Goal: Information Seeking & Learning: Learn about a topic

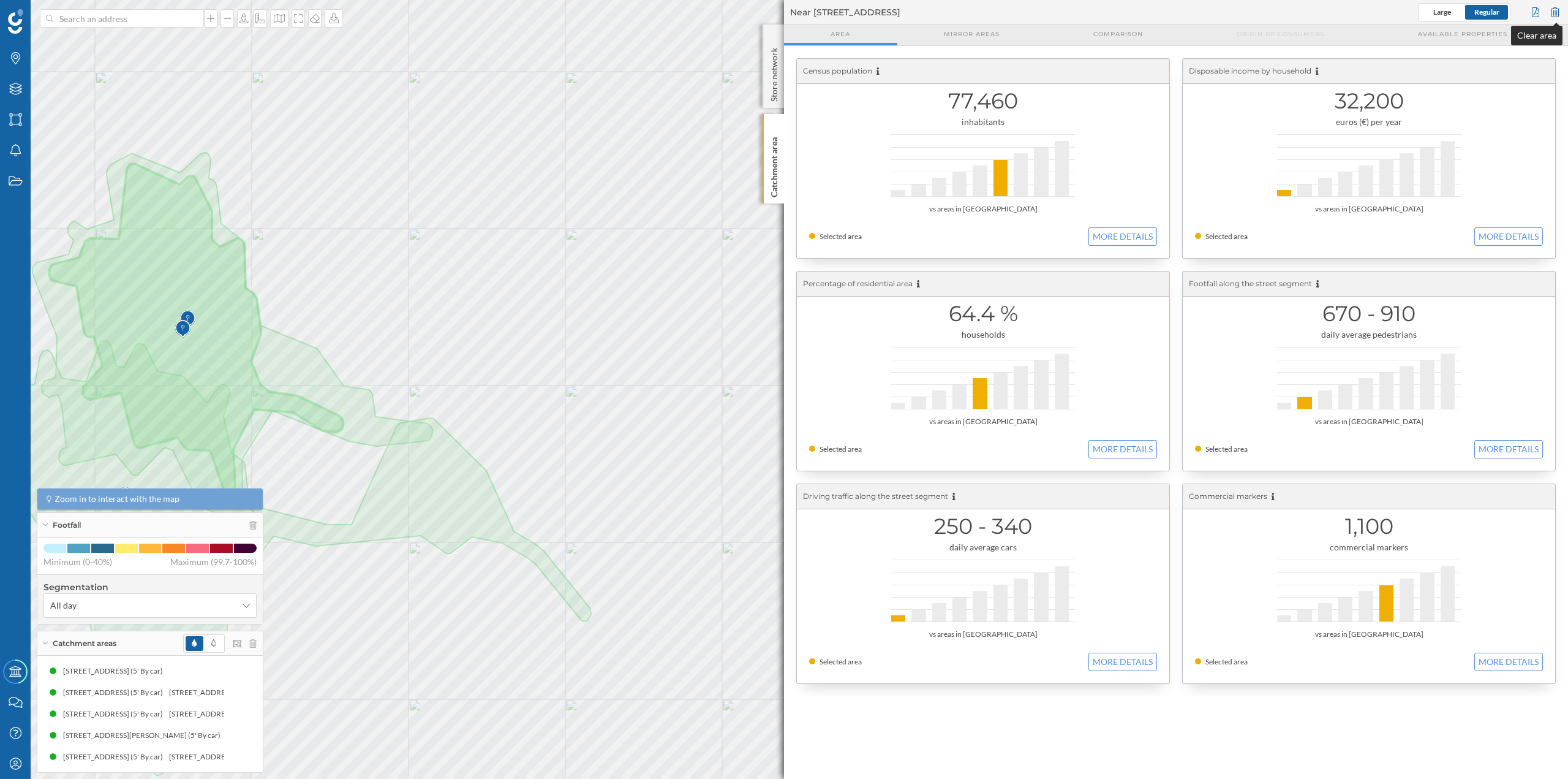
click at [1559, 13] on div at bounding box center [1555, 12] width 13 height 18
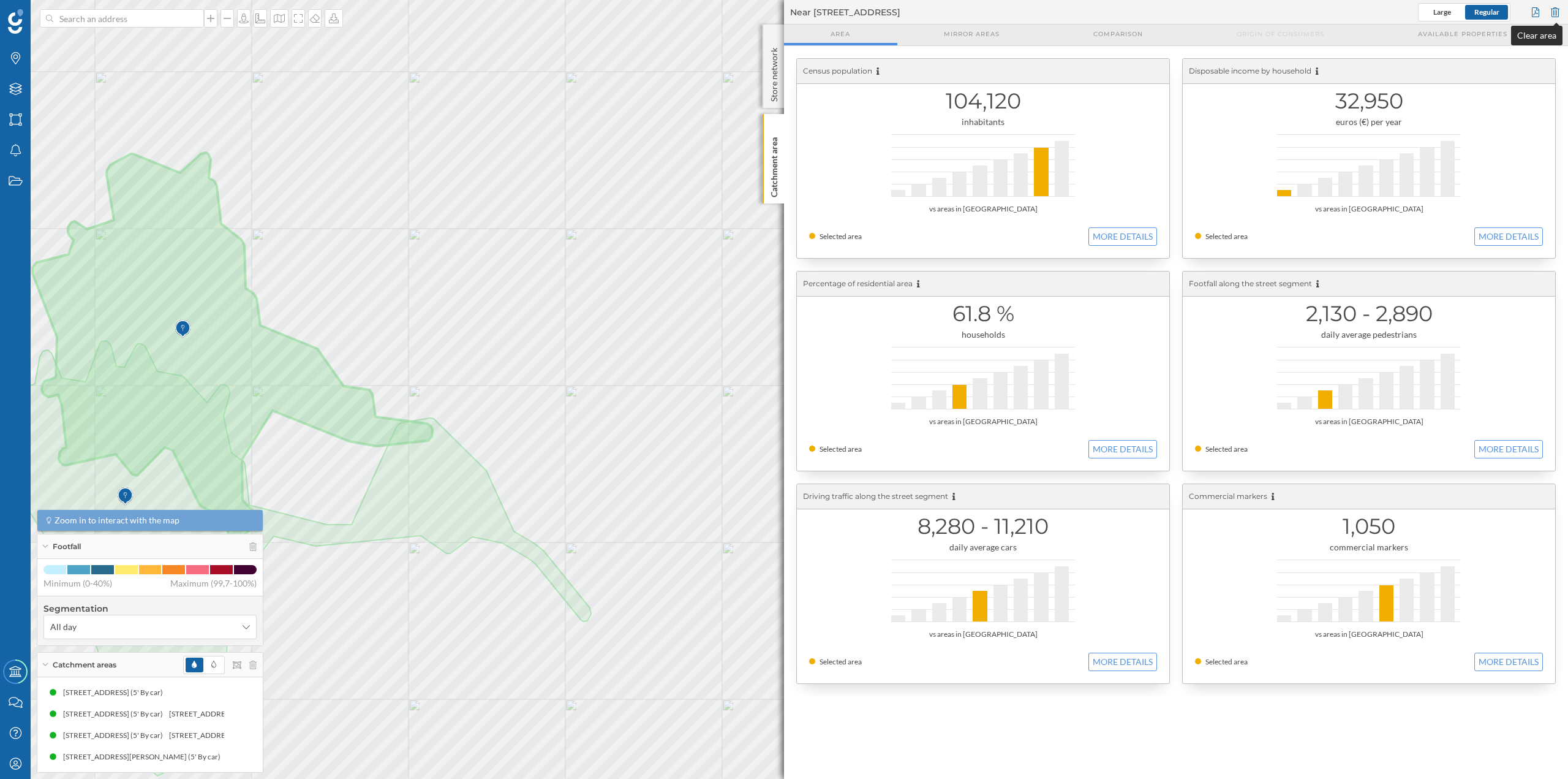
click at [1558, 12] on div at bounding box center [1555, 12] width 13 height 18
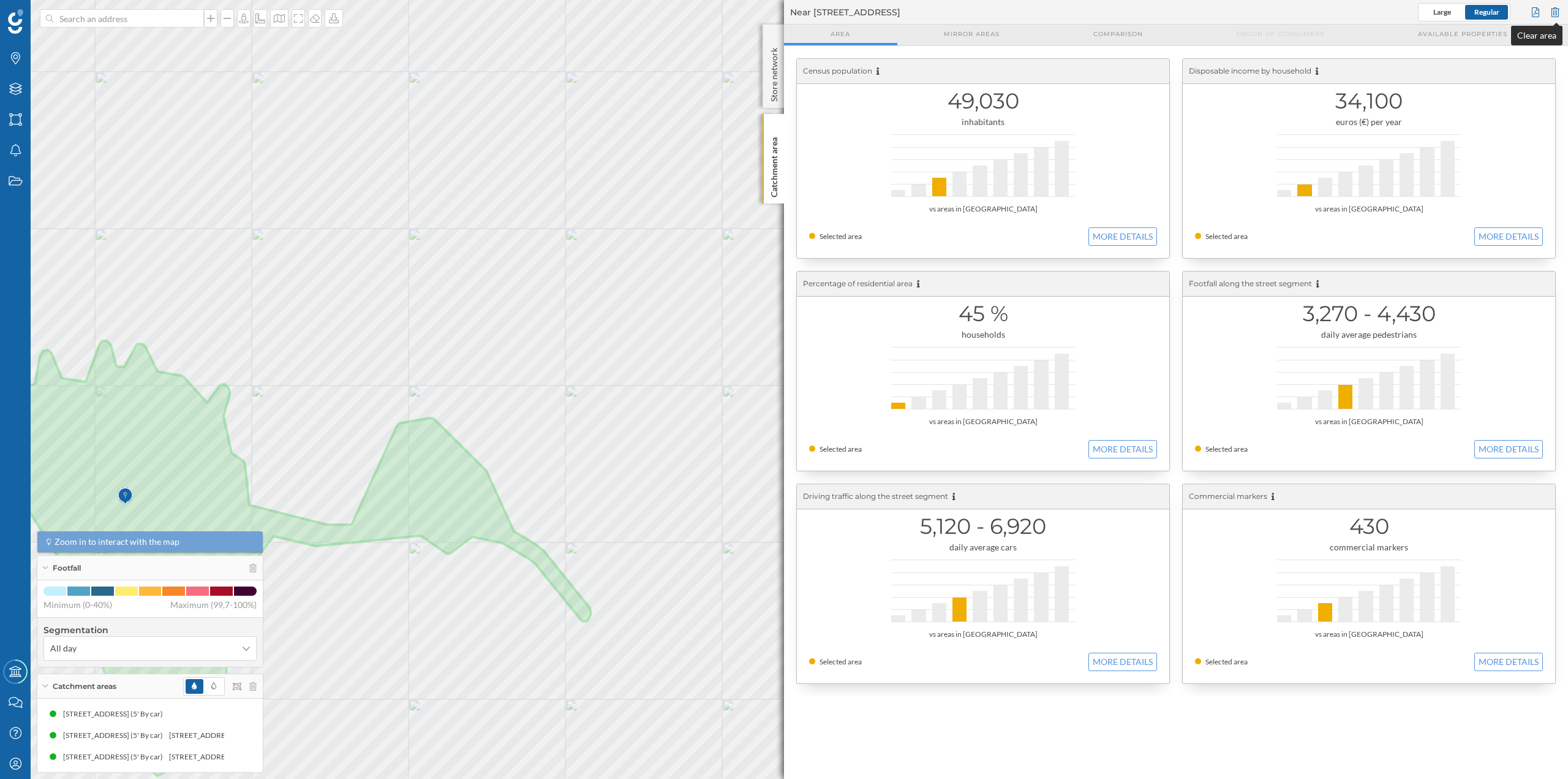
click at [1550, 11] on div at bounding box center [1555, 12] width 13 height 18
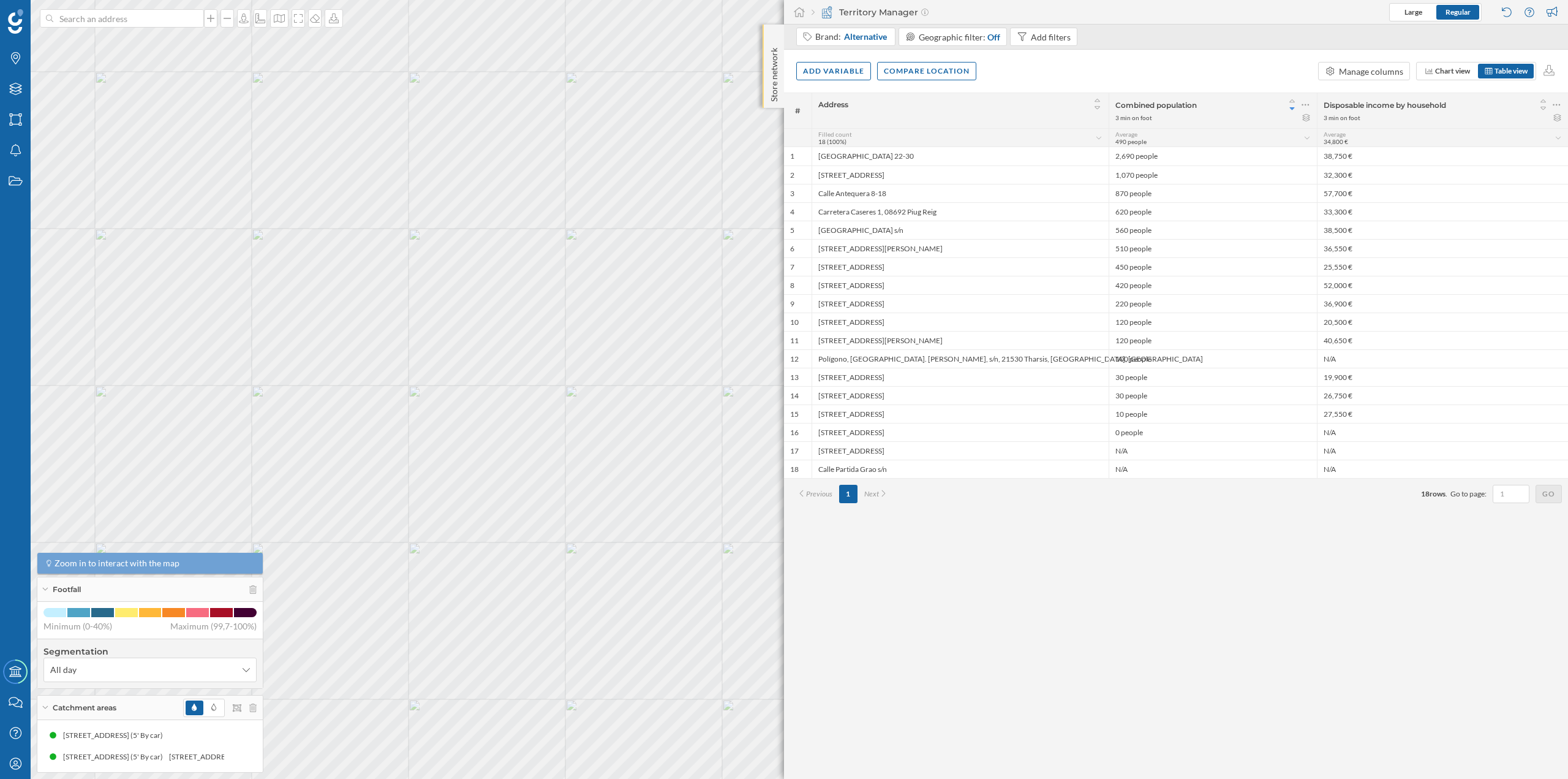
click at [769, 62] on p "Store network" at bounding box center [774, 72] width 12 height 59
click at [766, 65] on div "Store network" at bounding box center [773, 66] width 21 height 85
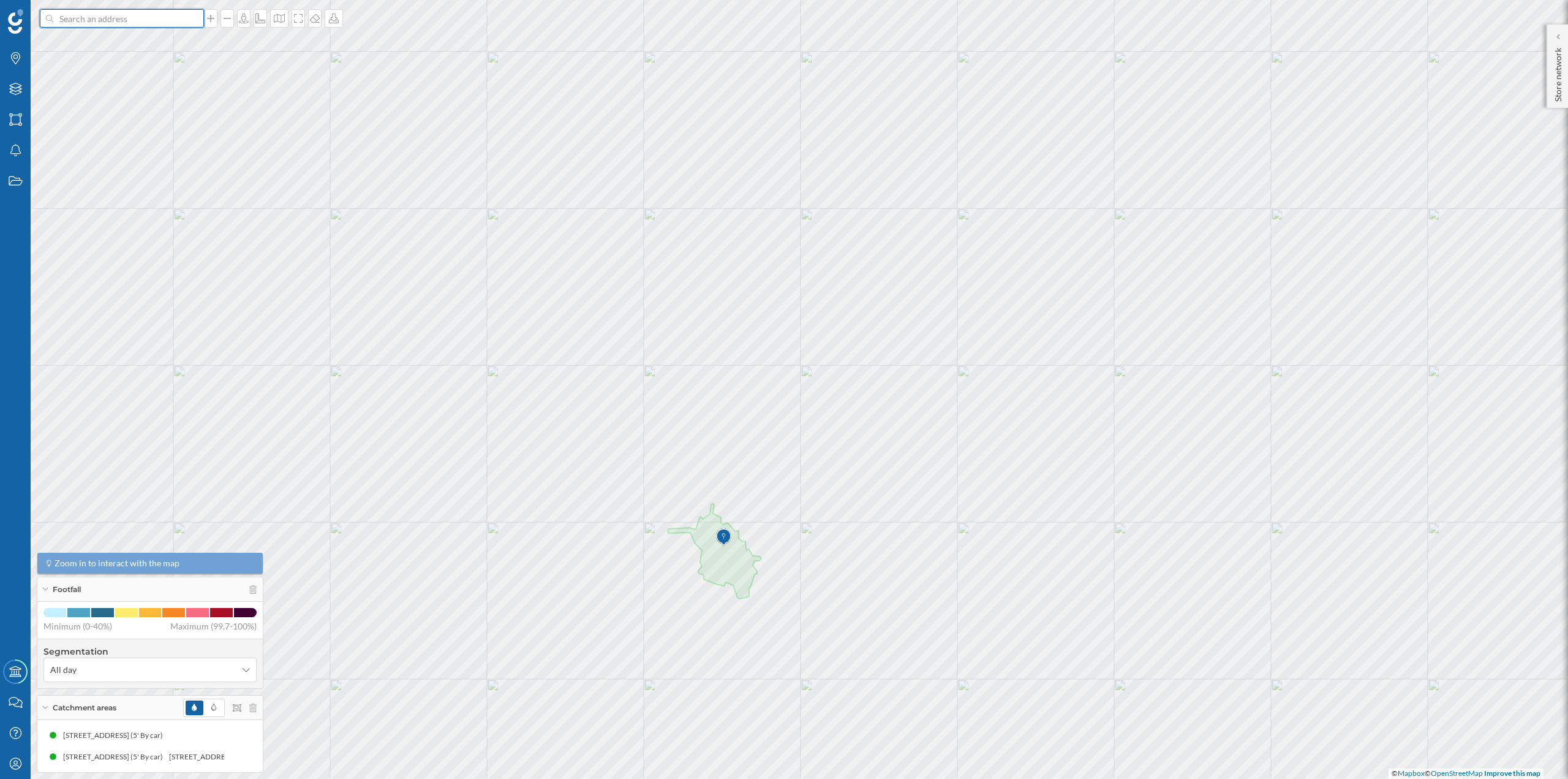
click at [145, 18] on input at bounding box center [122, 18] width 137 height 18
paste input "Autovia de Castelldefels, 5, C.C. Carrefour, 08820 [GEOGRAPHIC_DATA], [GEOGRAPH…"
type input "feu vert Autovia de Castelldefels, 5, C.C. Carrefour, 08820 [GEOGRAPHIC_DATA], …"
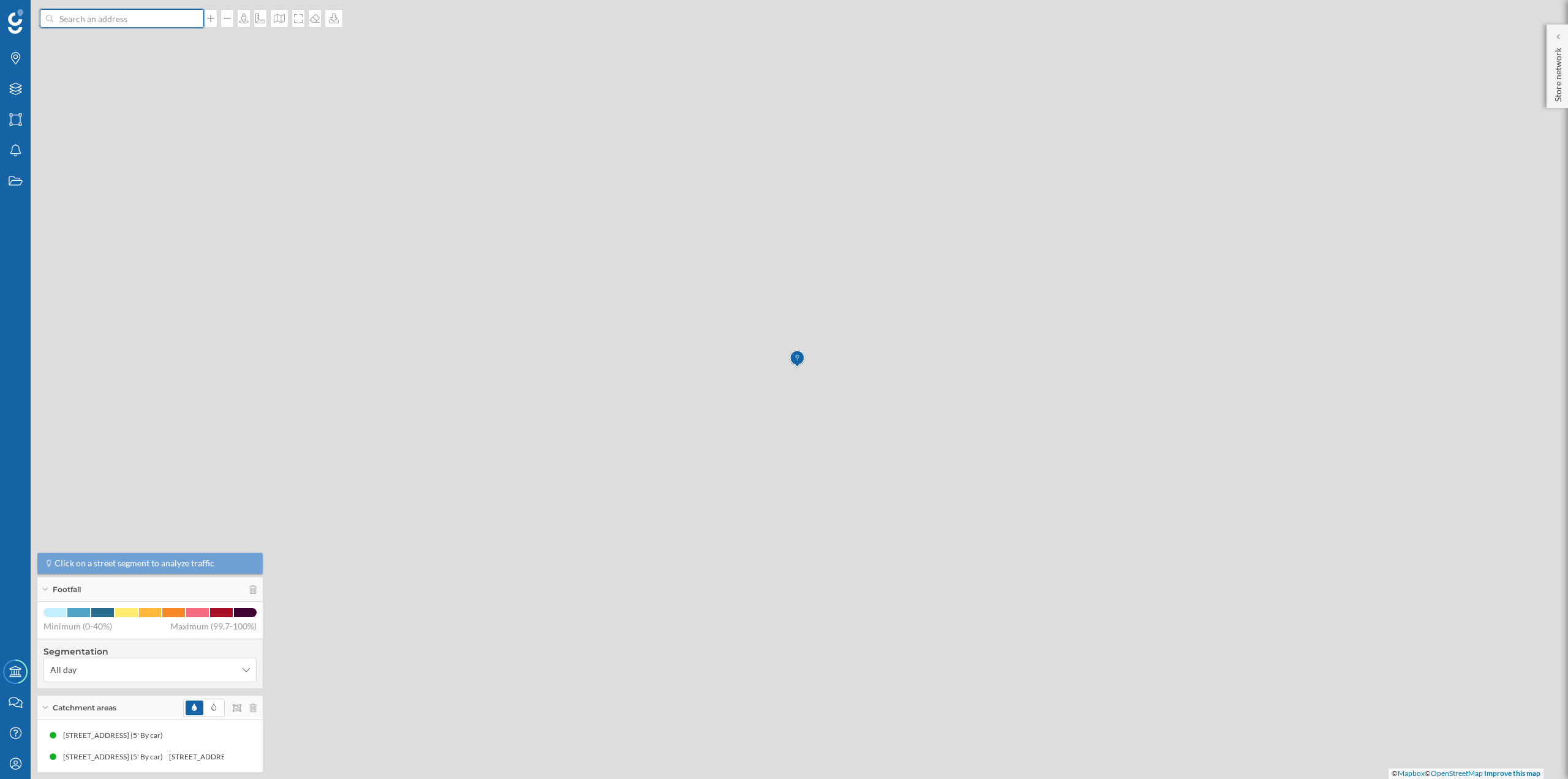
scroll to position [0, 0]
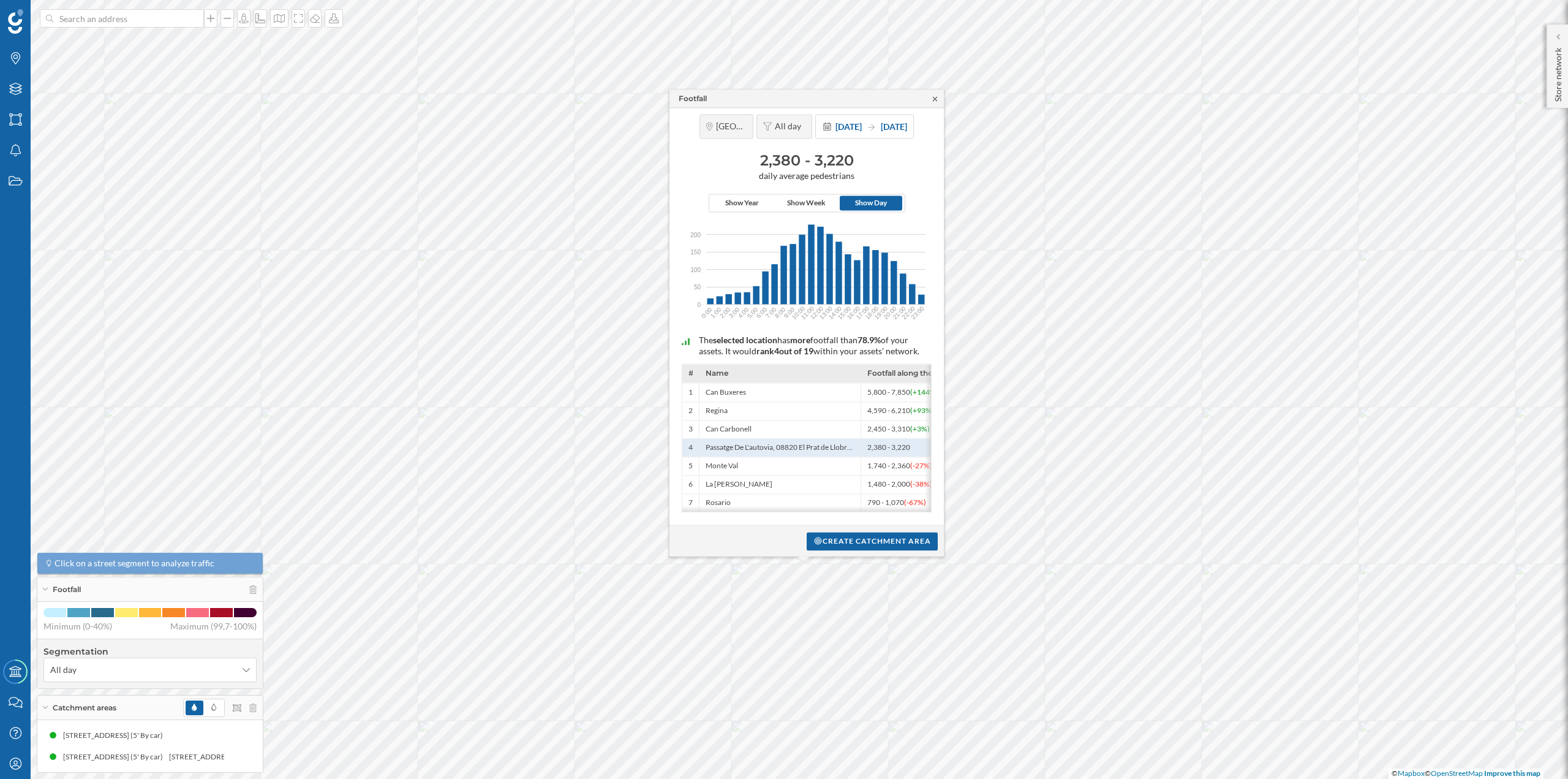
click at [936, 96] on icon at bounding box center [935, 98] width 4 height 4
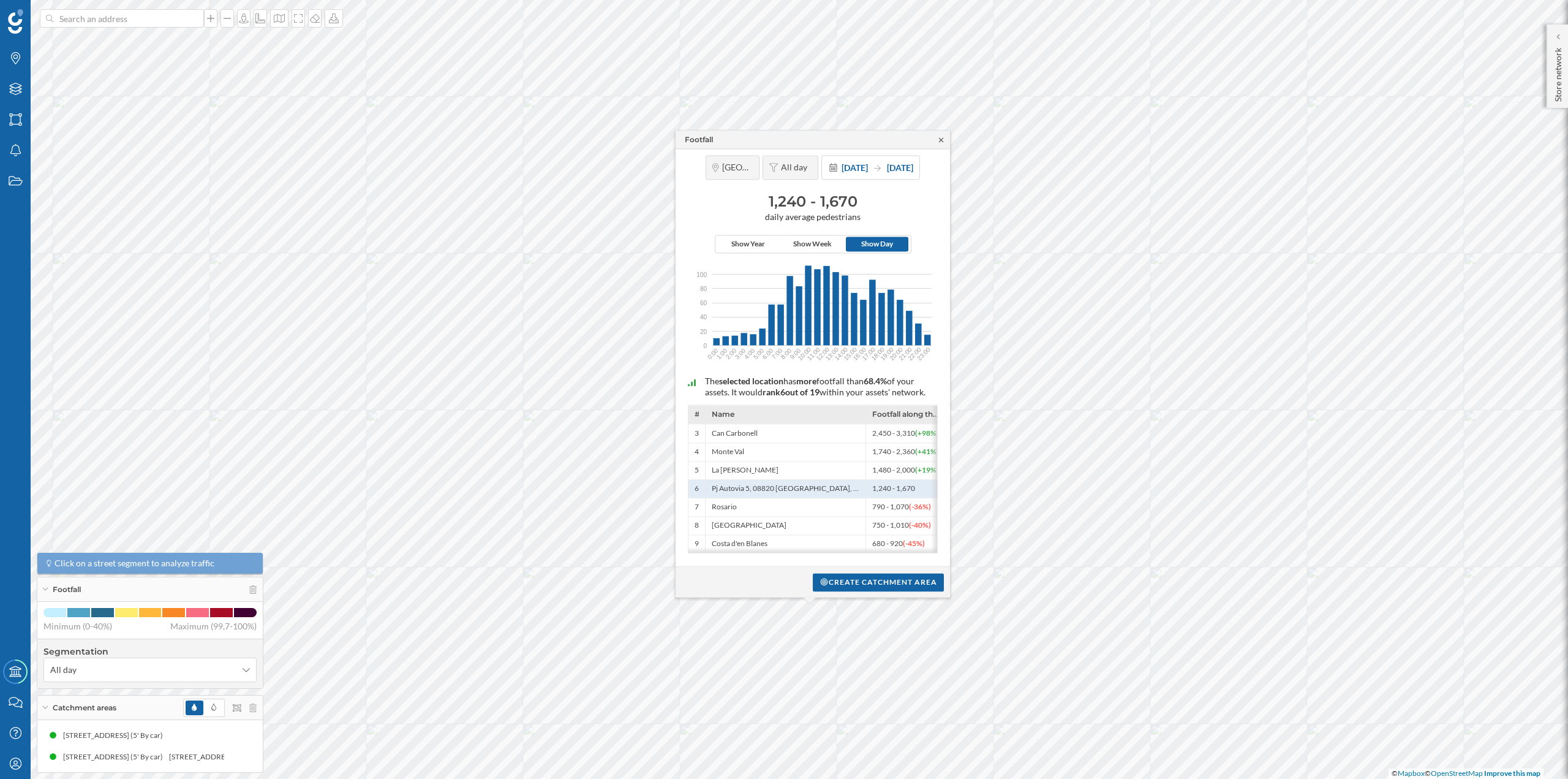
click at [938, 137] on icon at bounding box center [941, 140] width 10 height 7
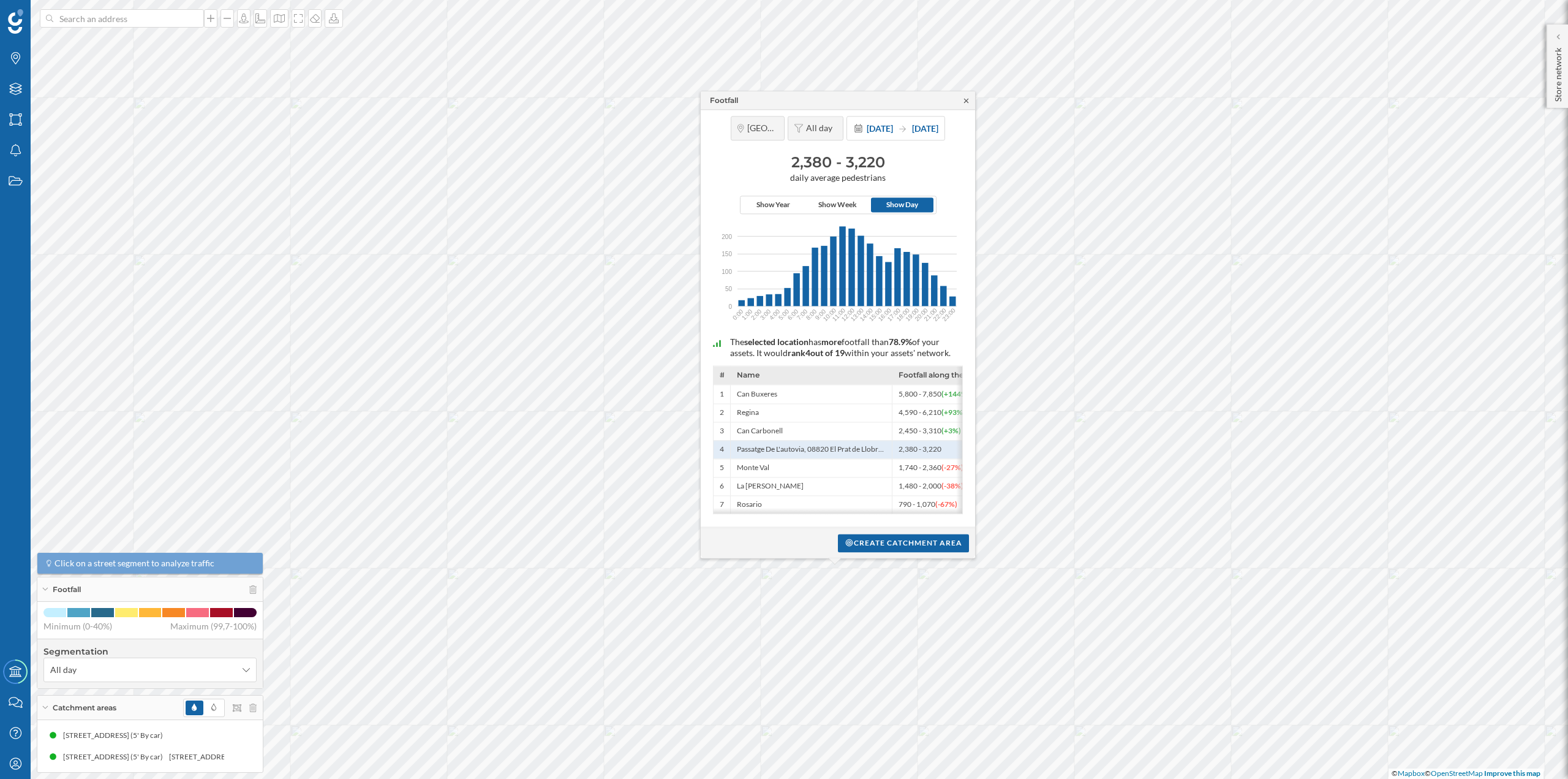
click at [964, 97] on icon at bounding box center [966, 101] width 10 height 7
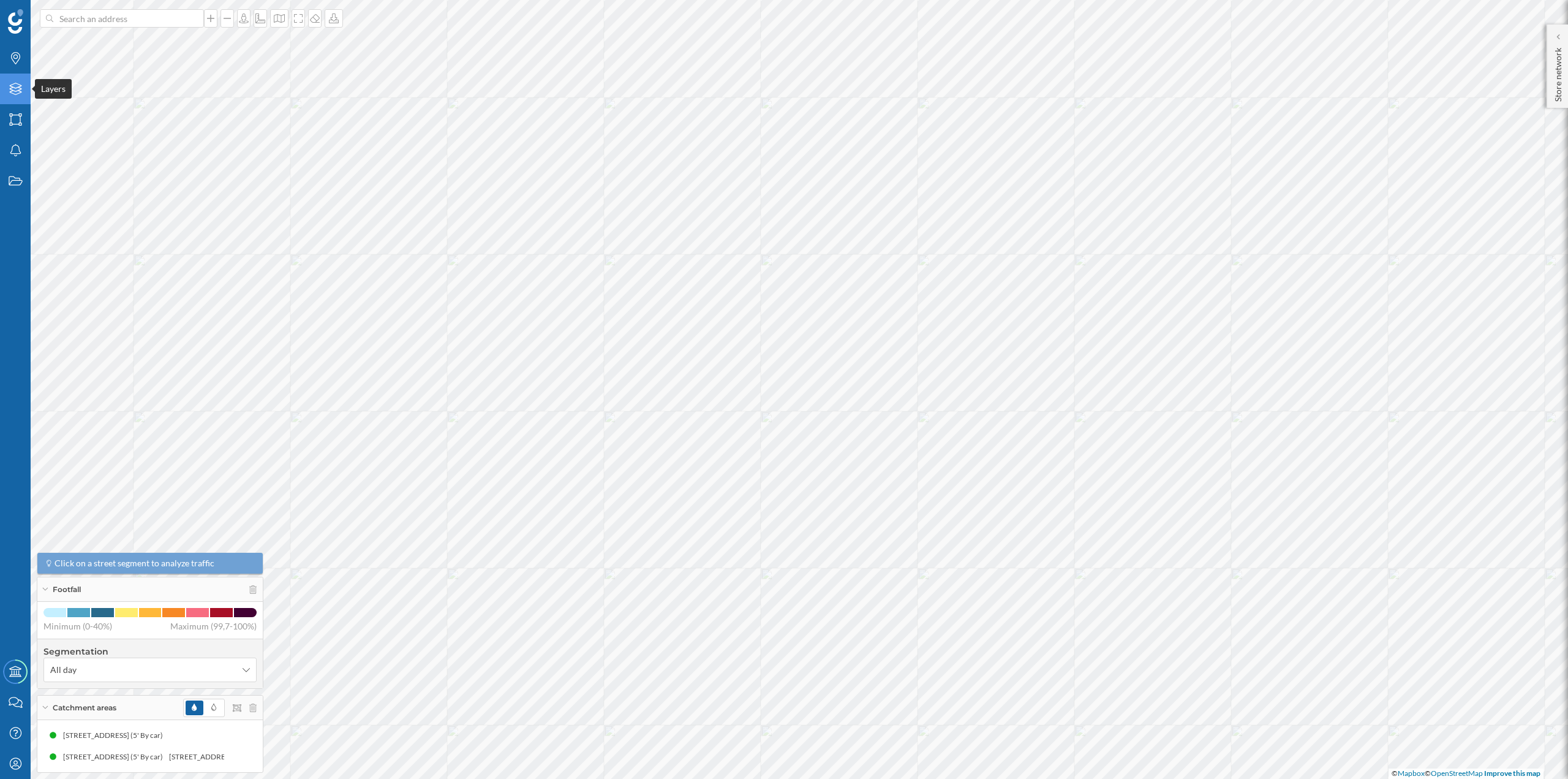
click at [12, 89] on icon "Layers" at bounding box center [15, 89] width 15 height 12
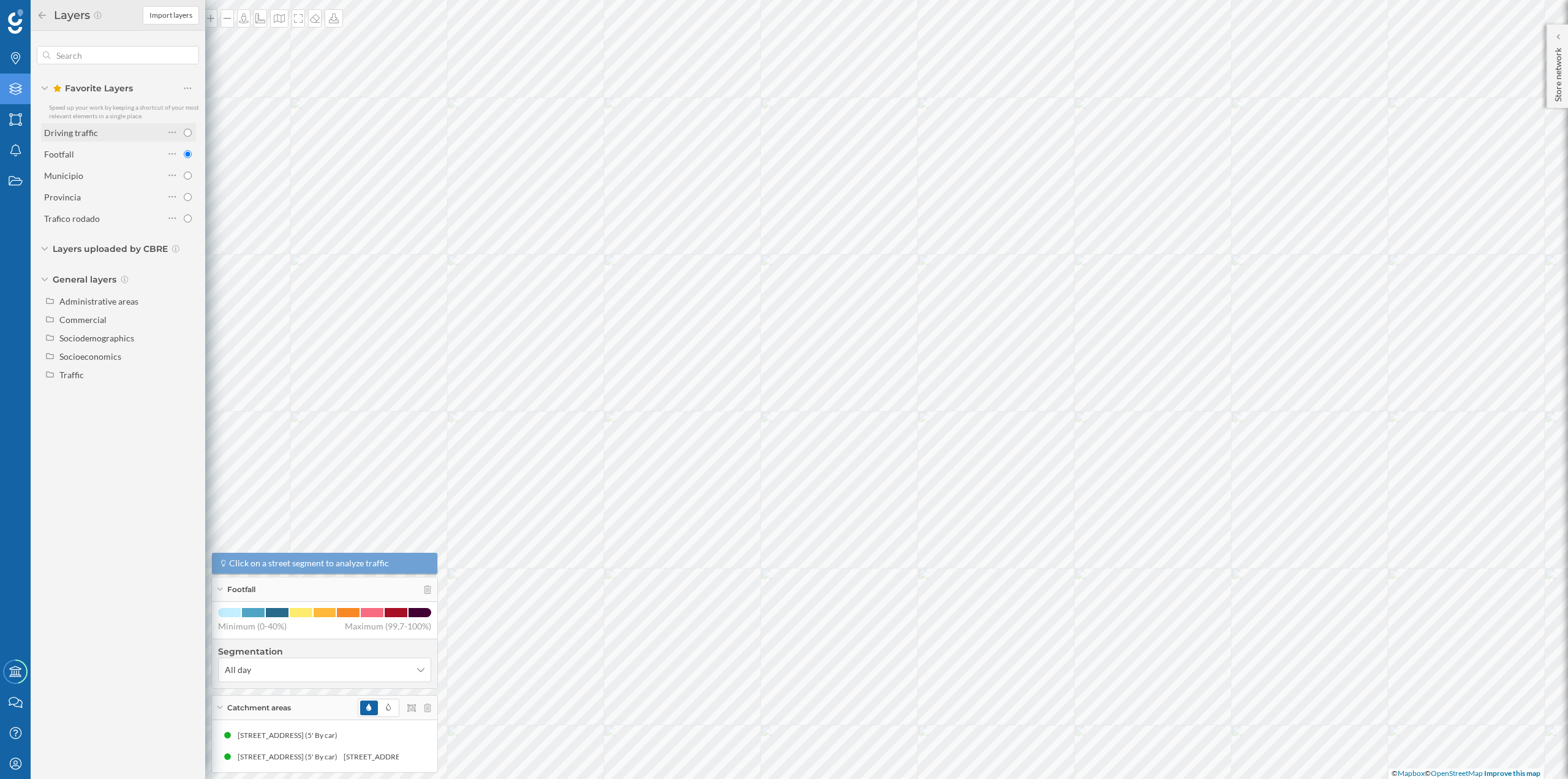
click at [105, 130] on div "Driving traffic" at bounding box center [104, 133] width 120 height 13
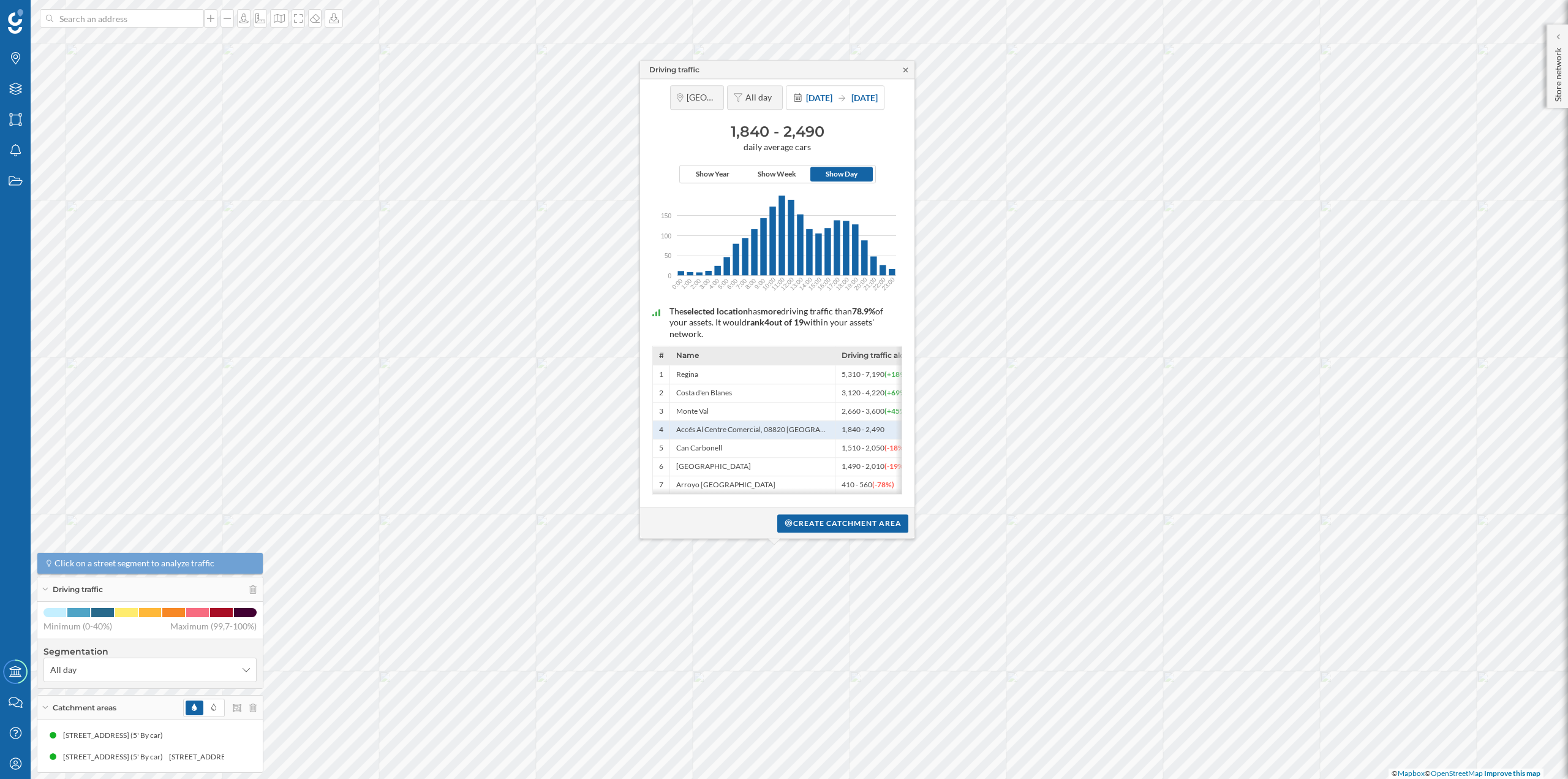
click at [905, 67] on icon at bounding box center [905, 70] width 10 height 7
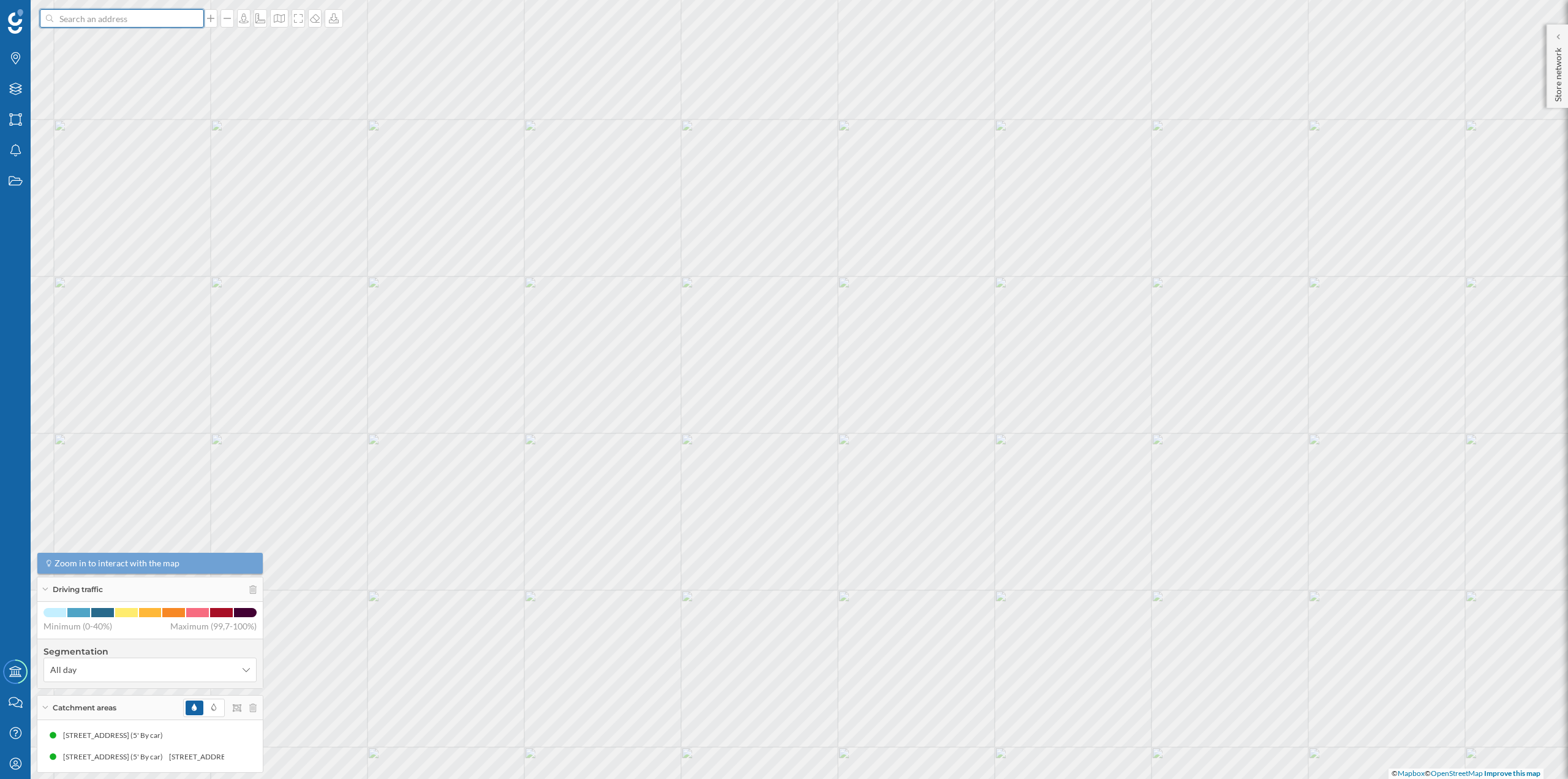
click at [125, 17] on input at bounding box center [122, 18] width 137 height 18
paste input
click at [120, 27] on input "carglass" at bounding box center [122, 18] width 137 height 18
paste input "[STREET_ADDRESS]"
type input "carglass [STREET_ADDRESS]"
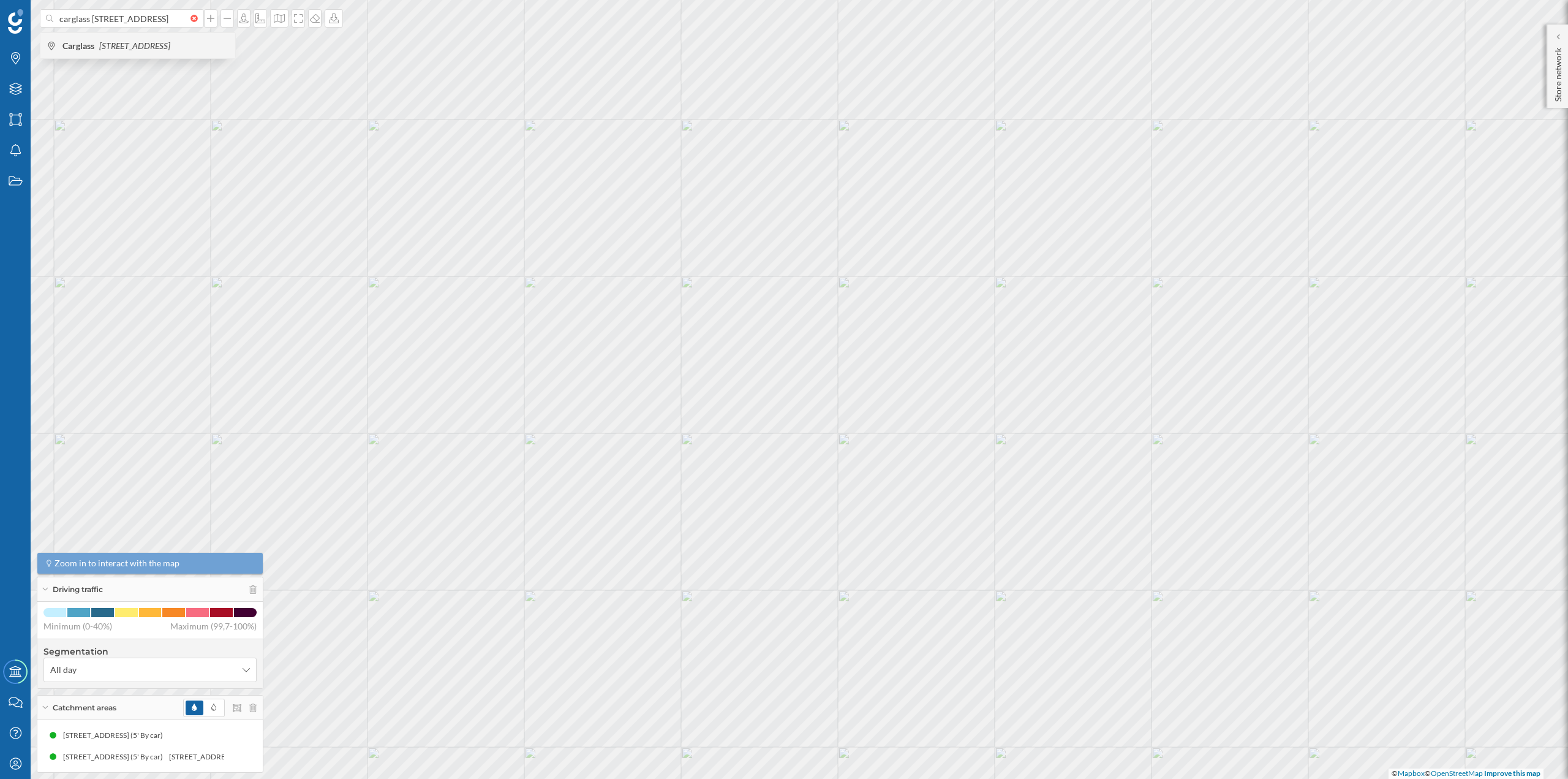
click at [155, 50] on span "Carglass [STREET_ADDRESS]" at bounding box center [145, 46] width 167 height 12
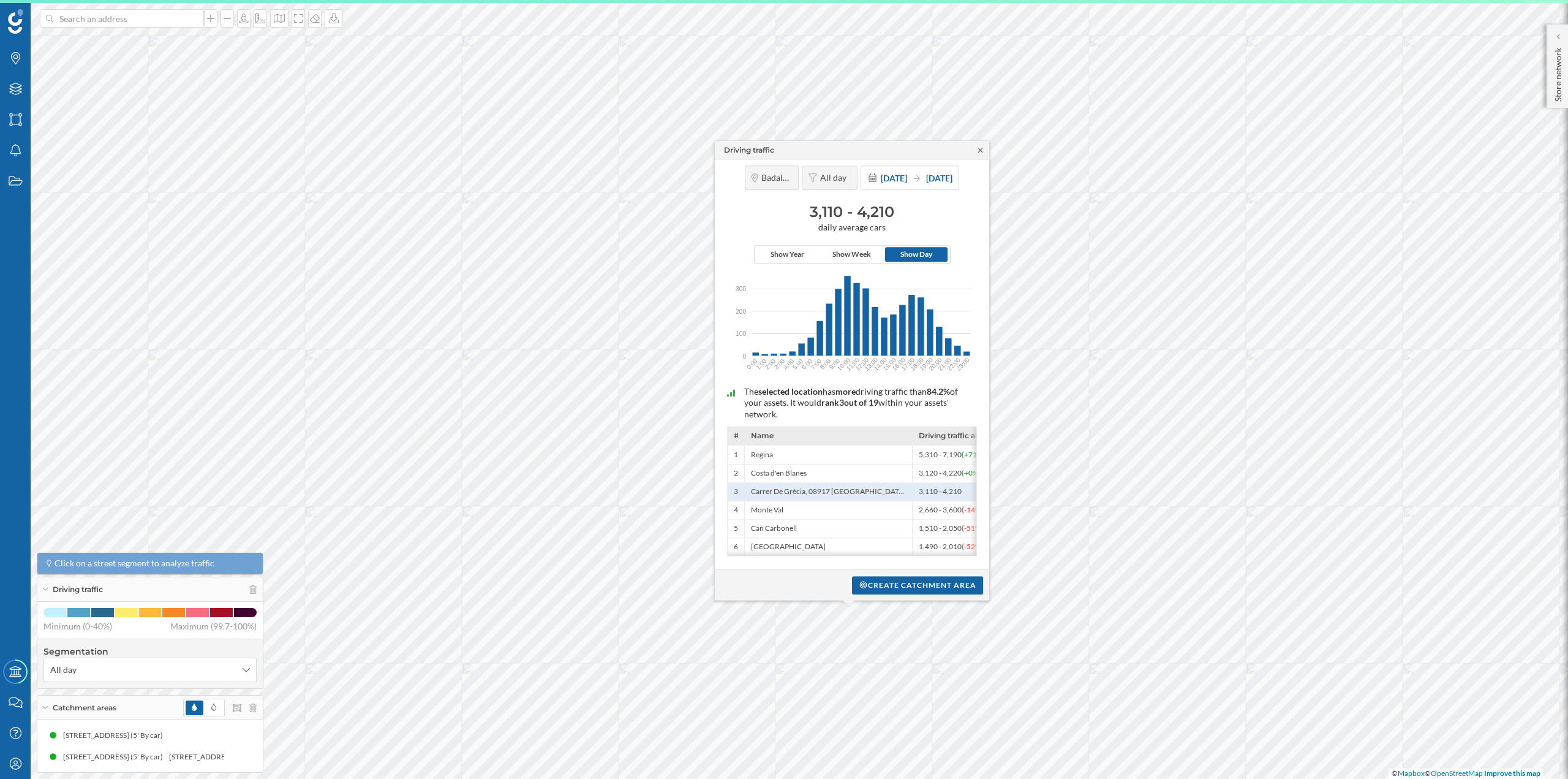
click at [978, 150] on icon at bounding box center [980, 150] width 10 height 7
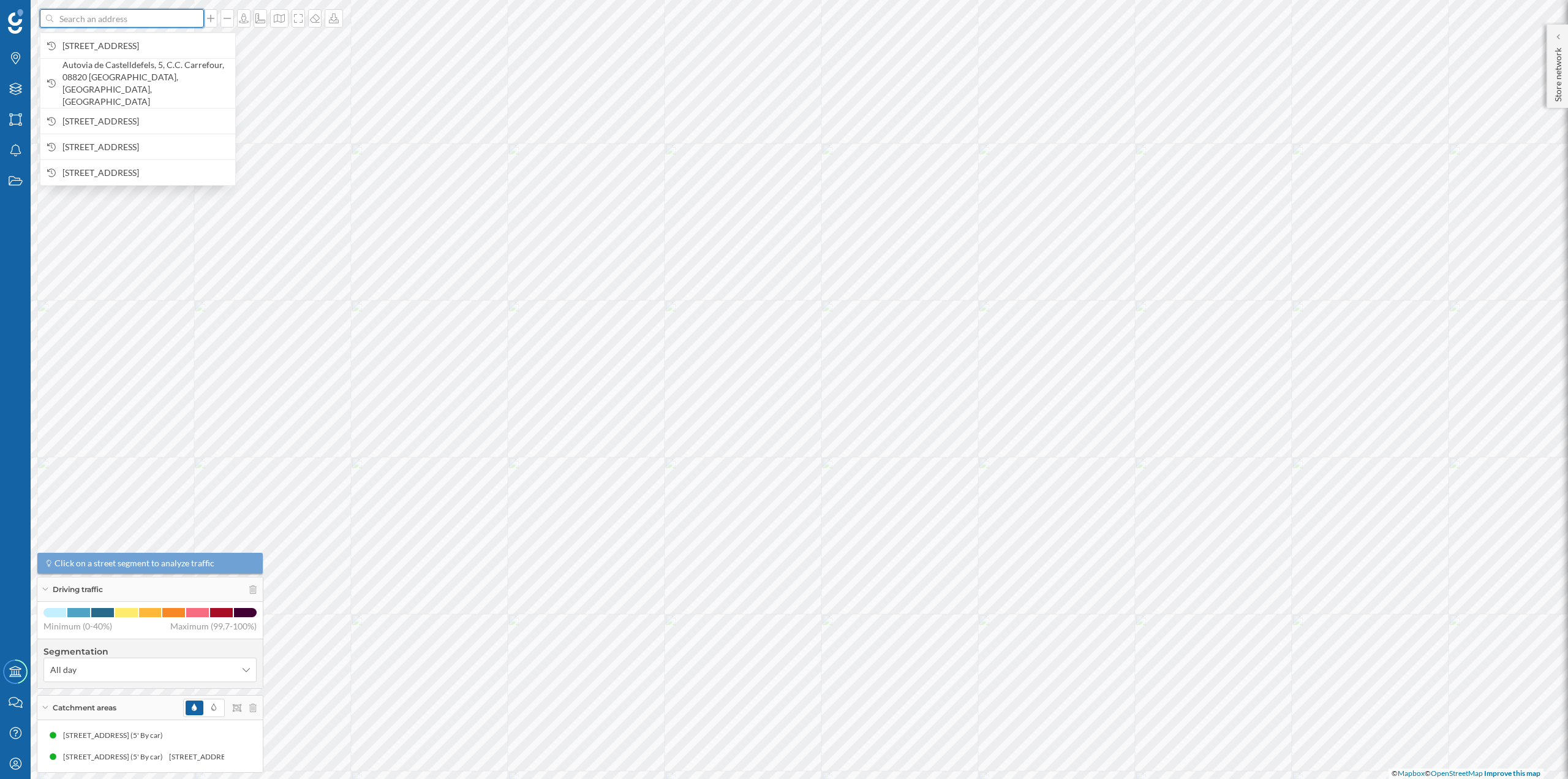
click at [105, 21] on input at bounding box center [122, 18] width 137 height 18
paste input "[STREET_ADDRESS]"
type input "[STREET_ADDRESS]"
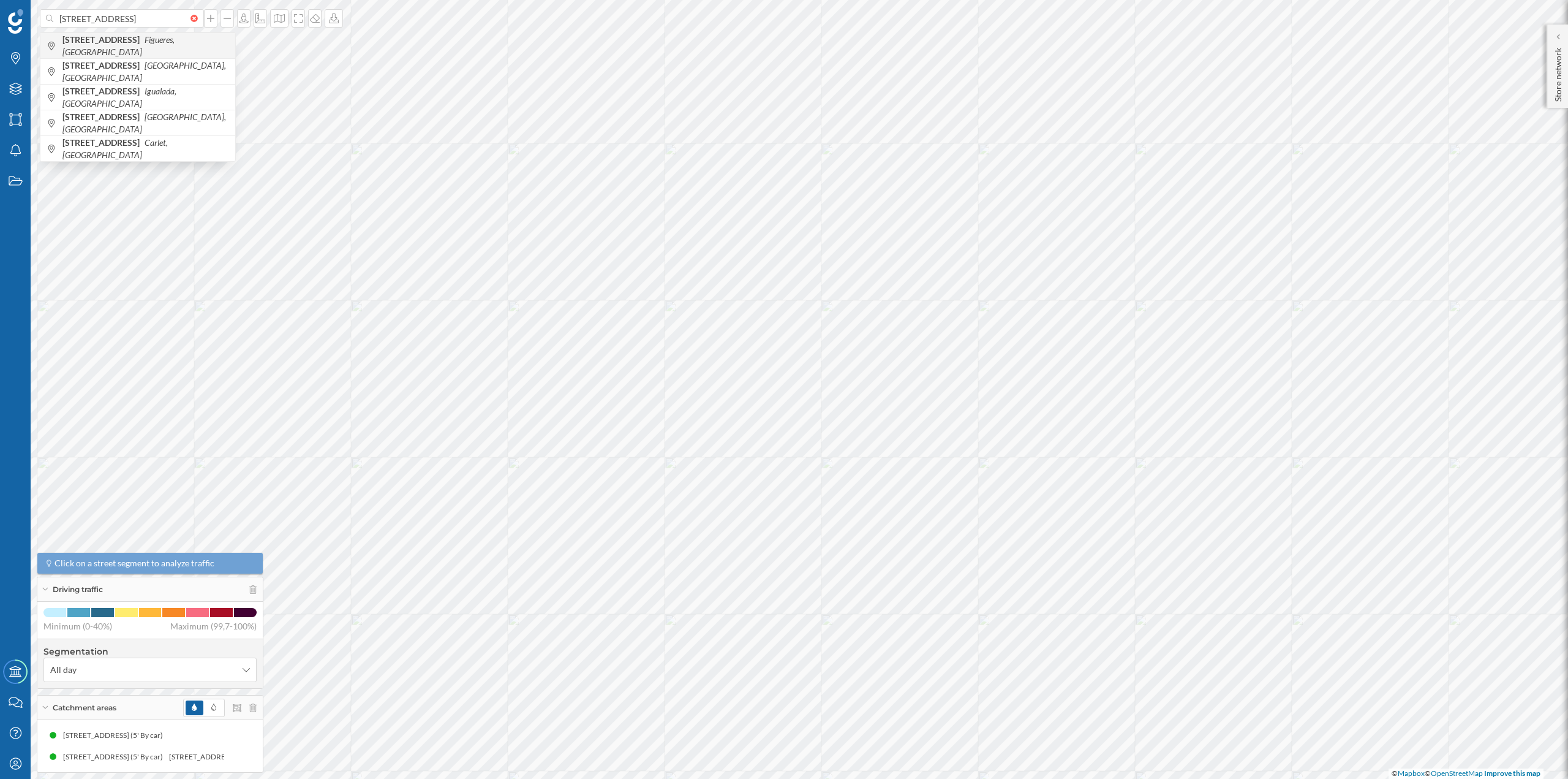
click at [143, 43] on b "[STREET_ADDRESS]" at bounding box center [102, 40] width 80 height 10
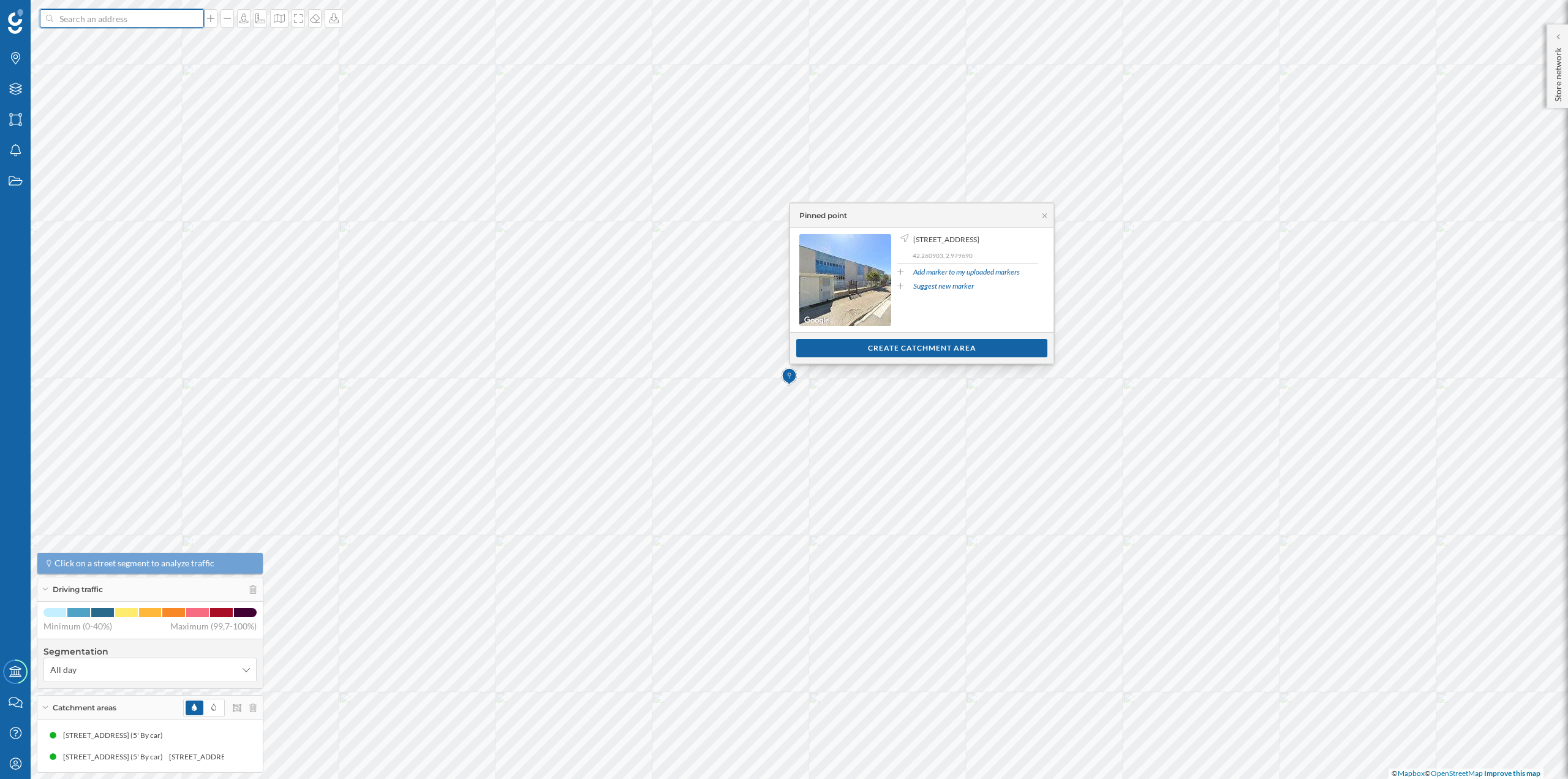
click at [121, 22] on input at bounding box center [122, 18] width 137 height 18
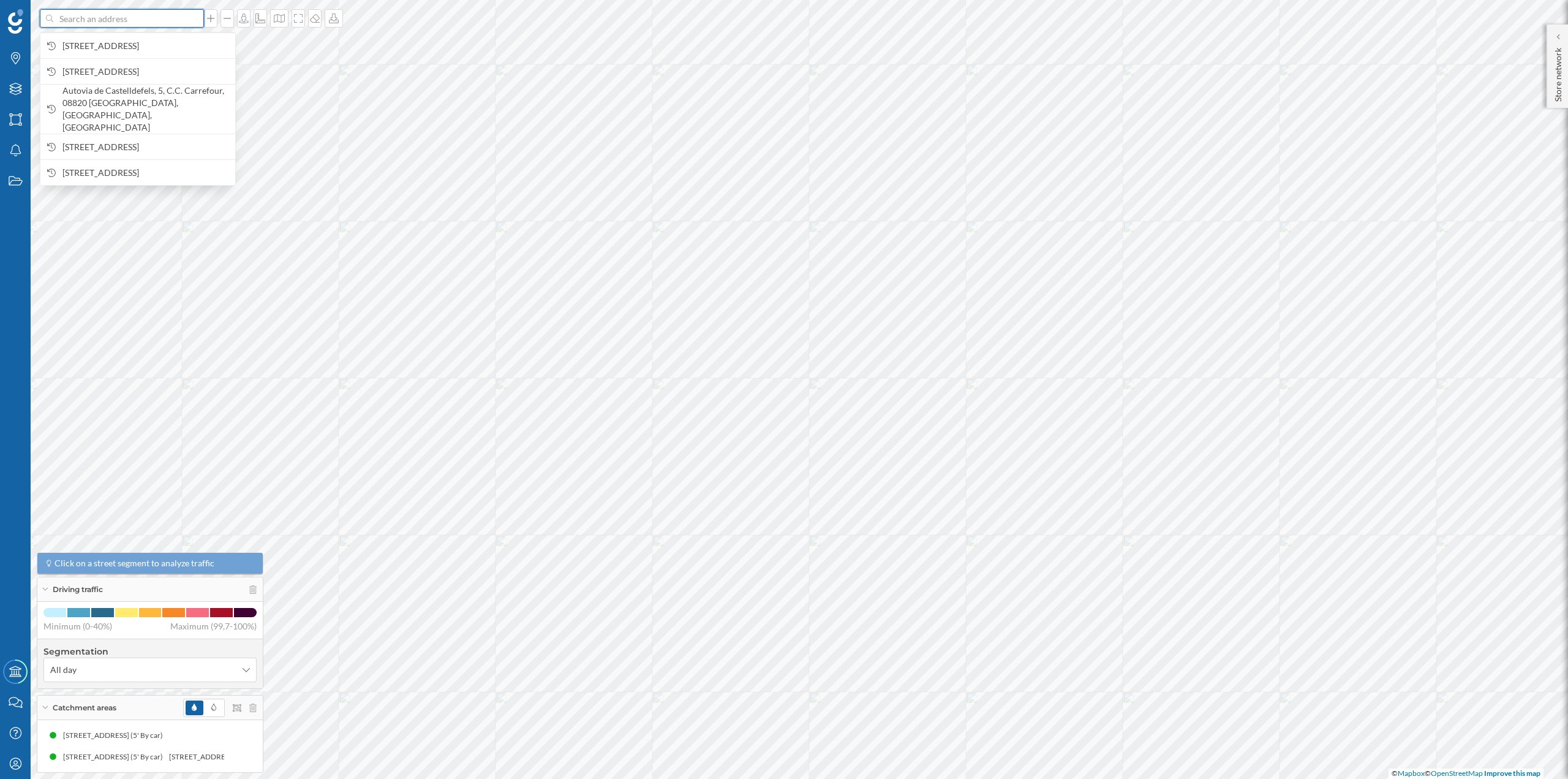
paste input "[STREET_ADDRESS]"
type input "Carrer d'[GEOGRAPHIC_DATA], 43 carglass"
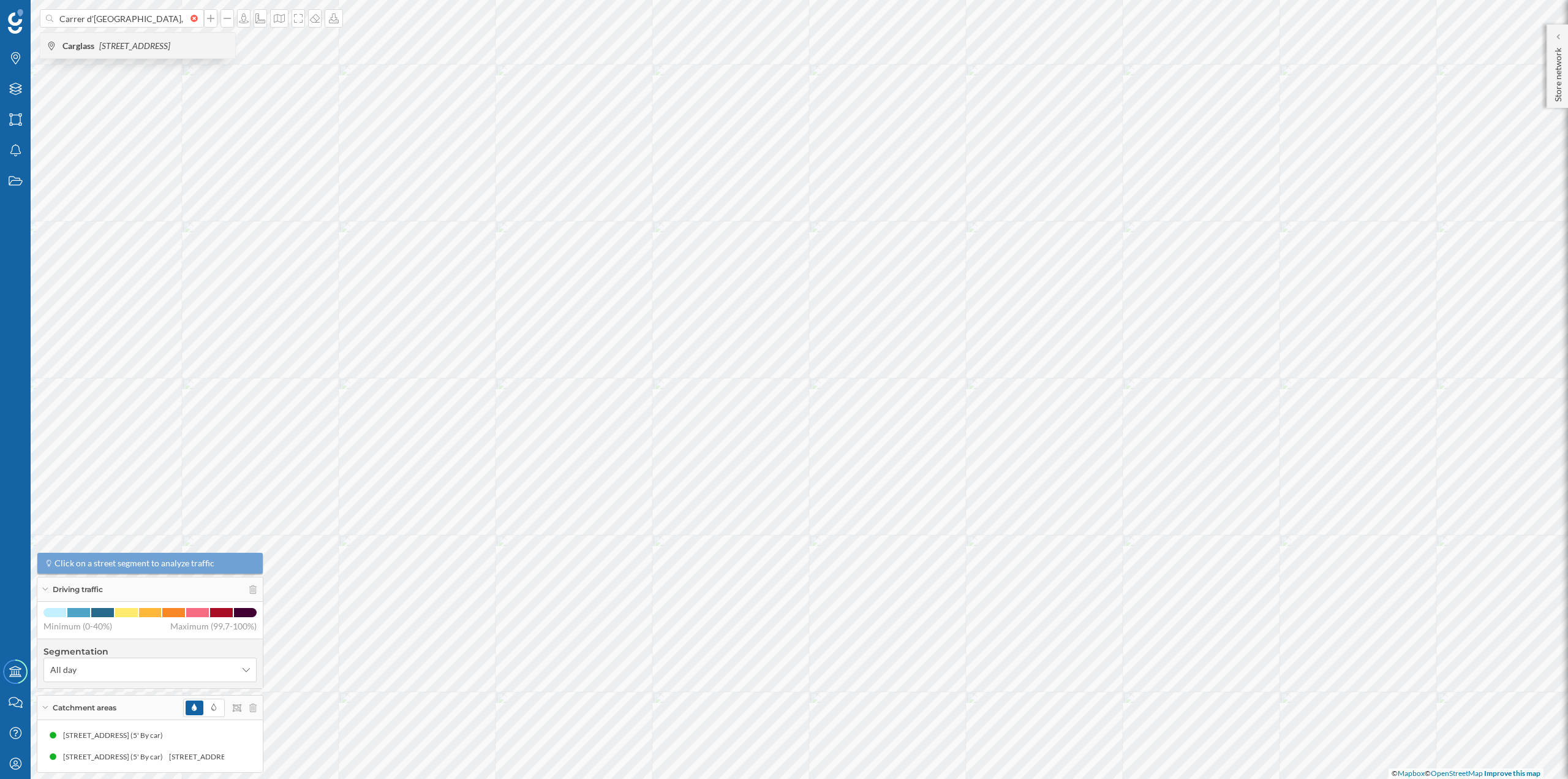
click at [143, 46] on span "Carglass [STREET_ADDRESS]" at bounding box center [145, 46] width 167 height 12
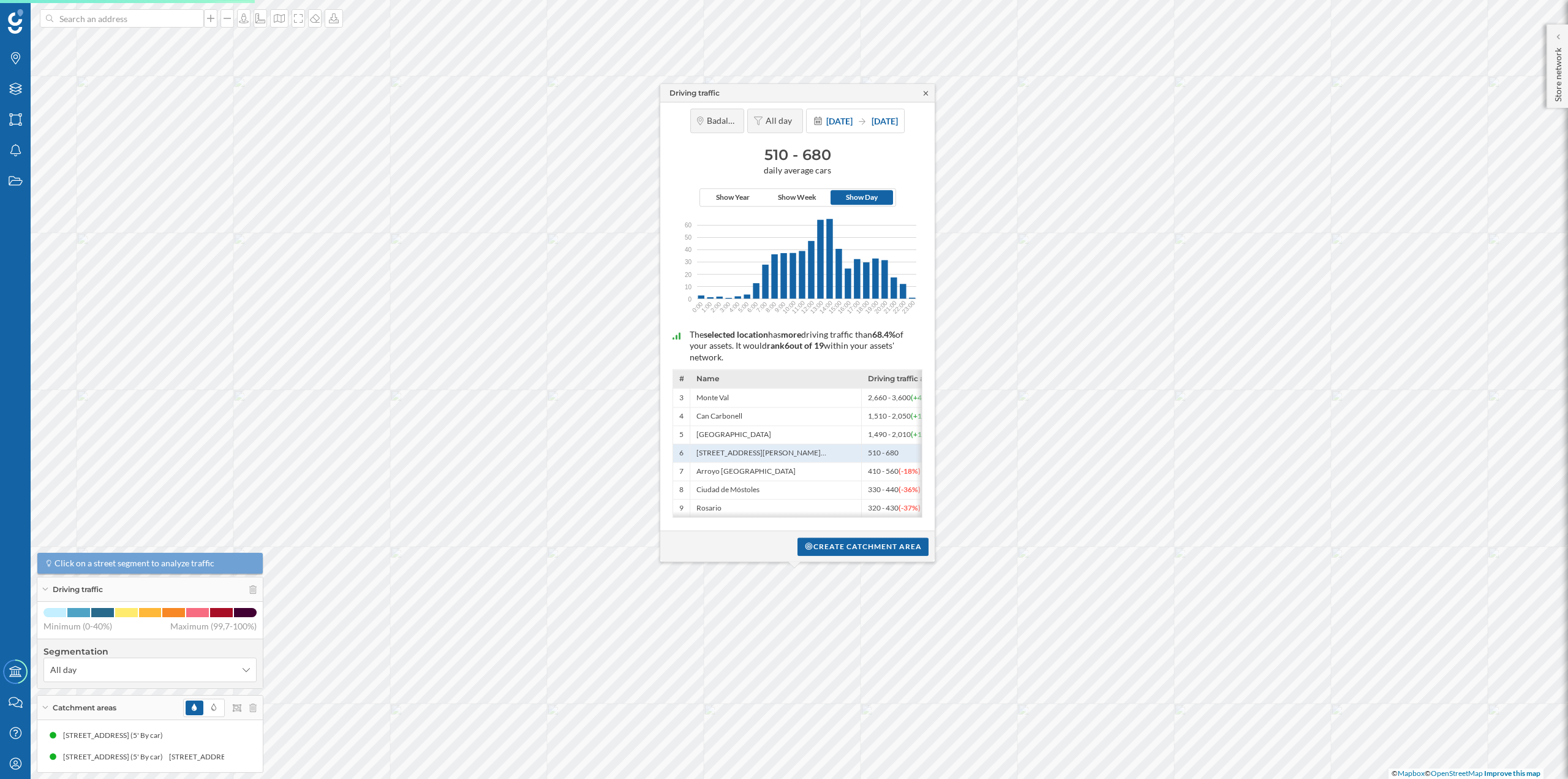
click at [924, 90] on icon at bounding box center [926, 93] width 4 height 4
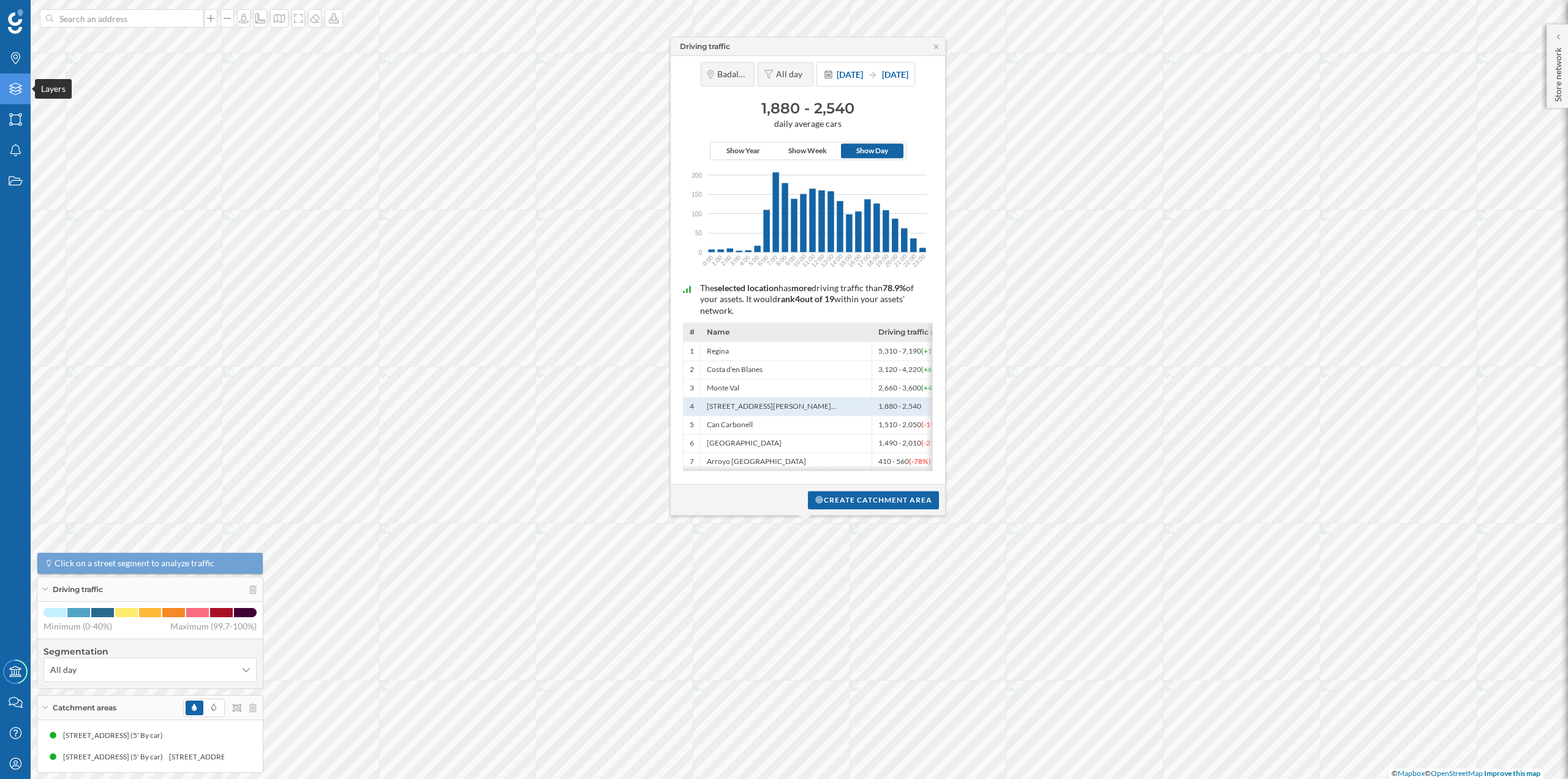
click at [10, 95] on icon "Layers" at bounding box center [15, 89] width 15 height 12
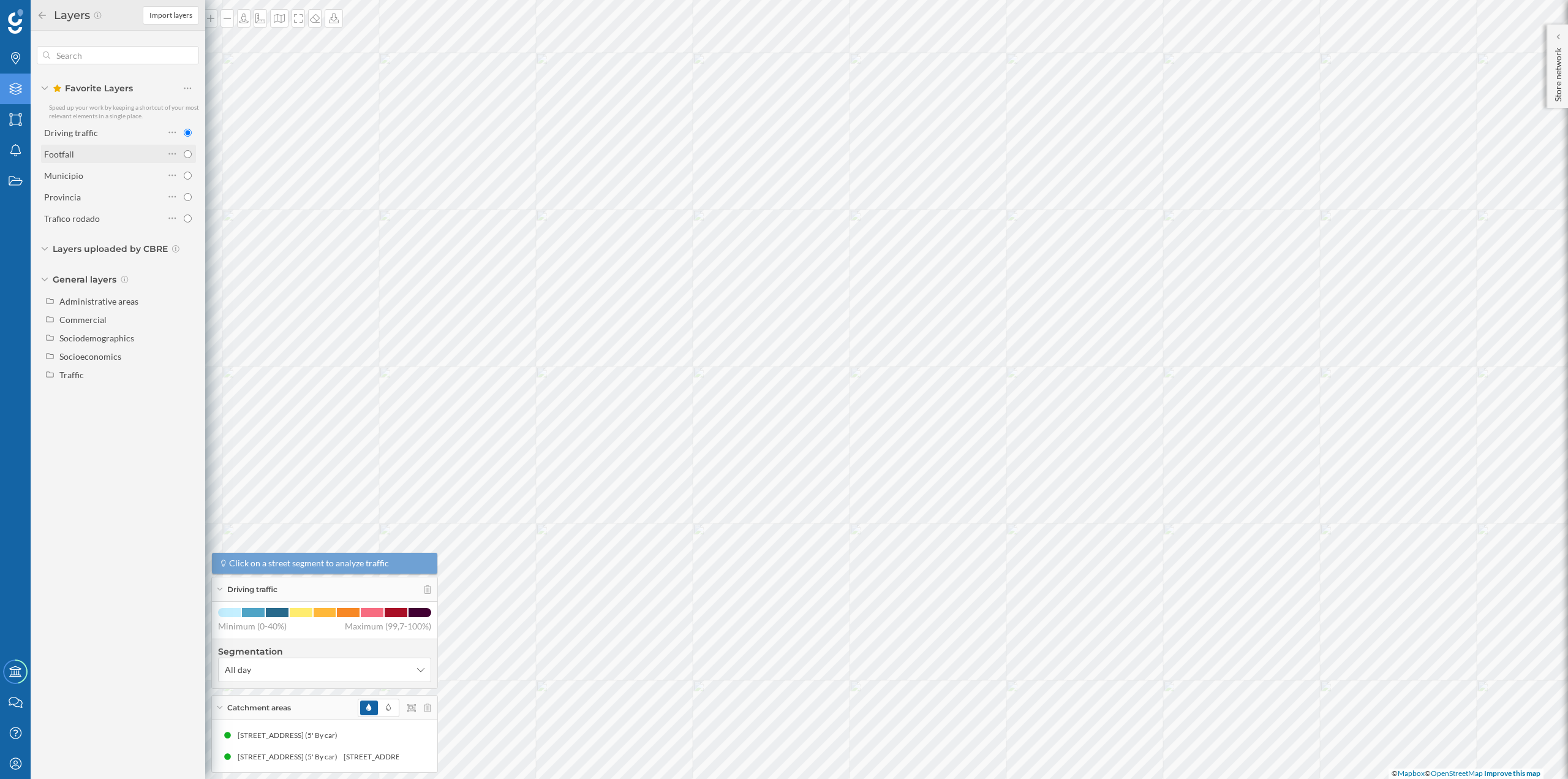
click at [87, 153] on div "Footfall" at bounding box center [104, 154] width 120 height 13
